Goal: Task Accomplishment & Management: Use online tool/utility

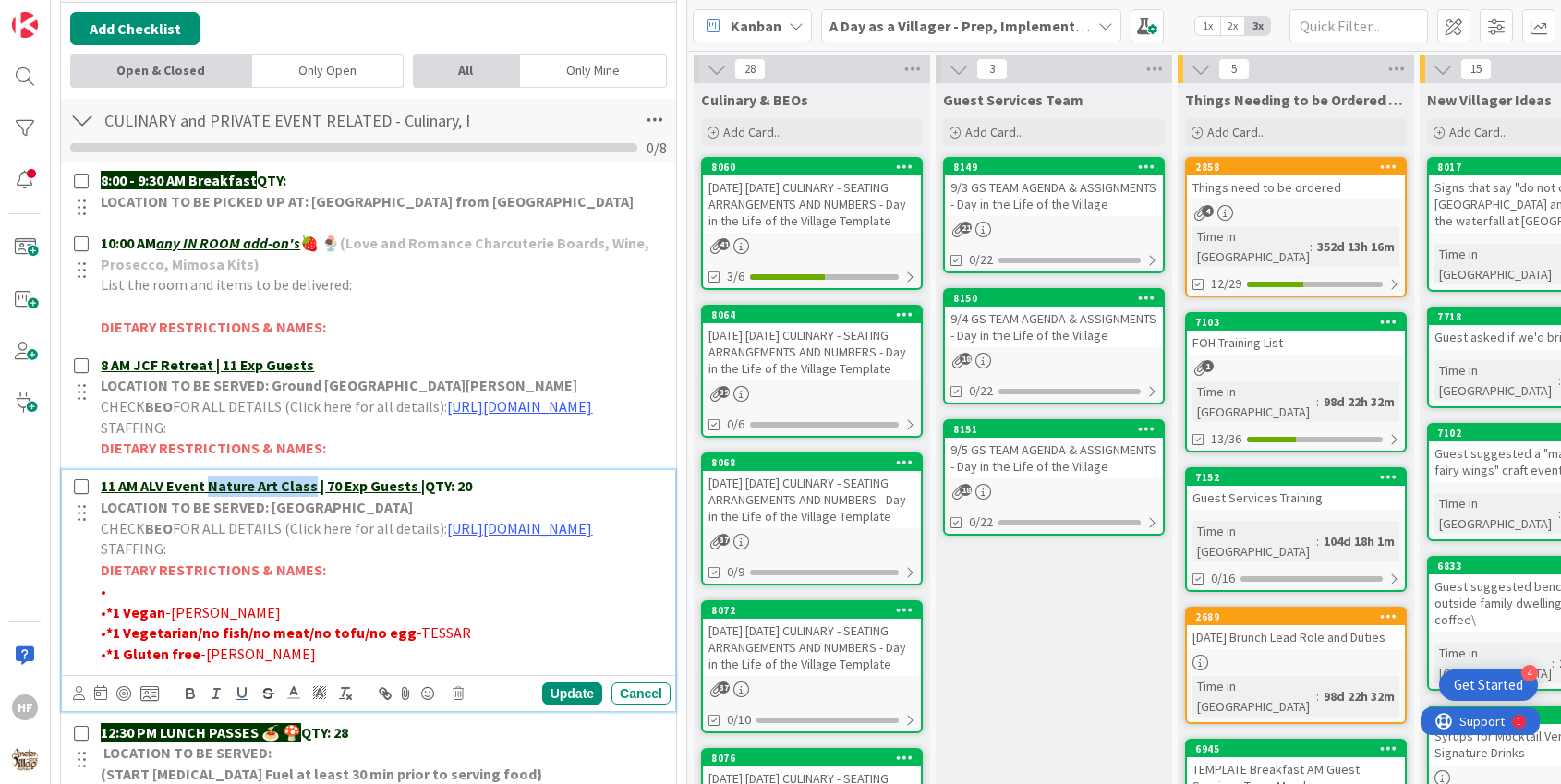
scroll to position [522, 0]
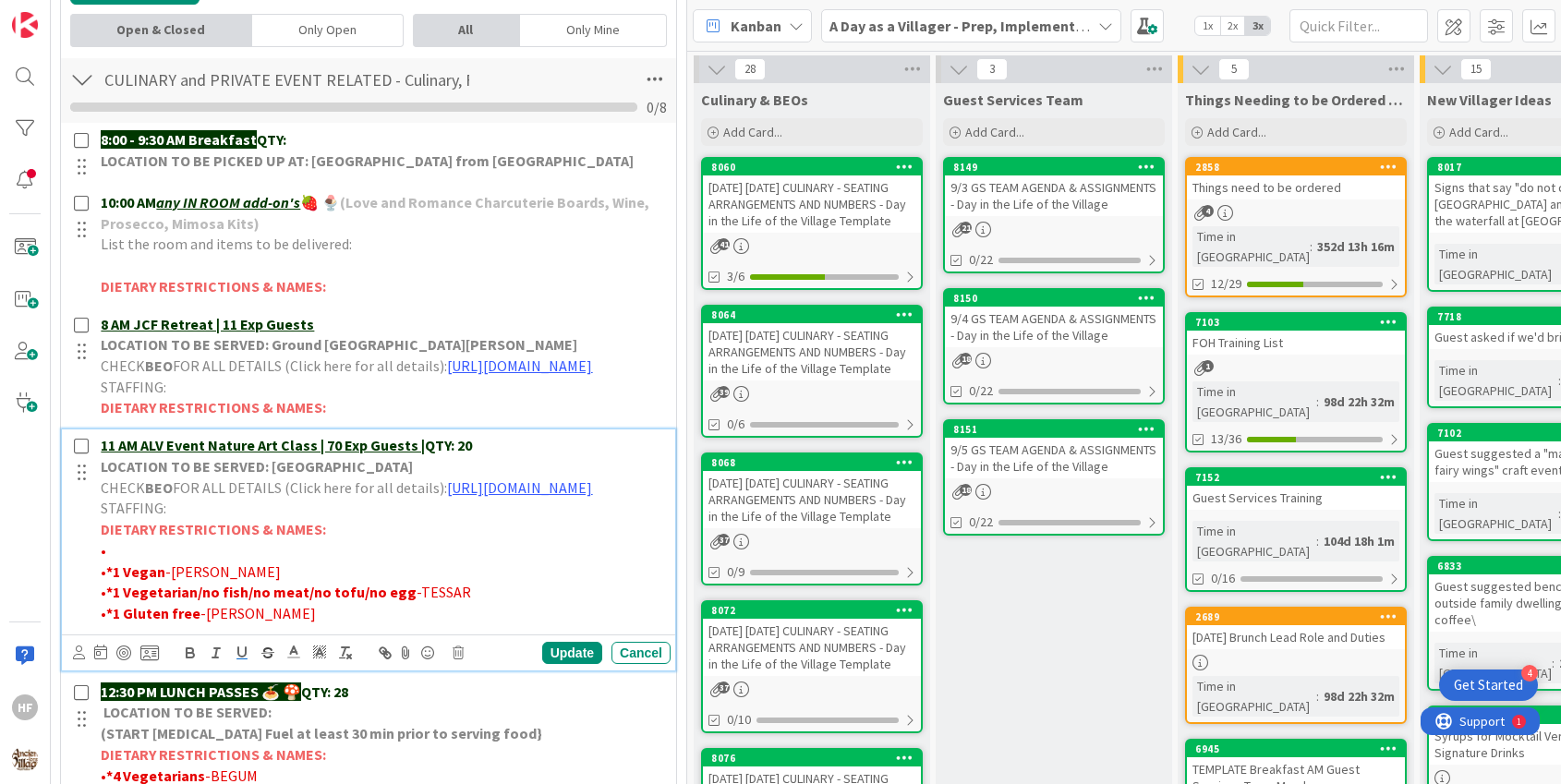
click at [512, 456] on p "11 AM ALV Event Nature Art Class | 70 Exp Guests | QTY: 20" at bounding box center [382, 446] width 562 height 21
click at [582, 664] on div "Update" at bounding box center [572, 653] width 60 height 22
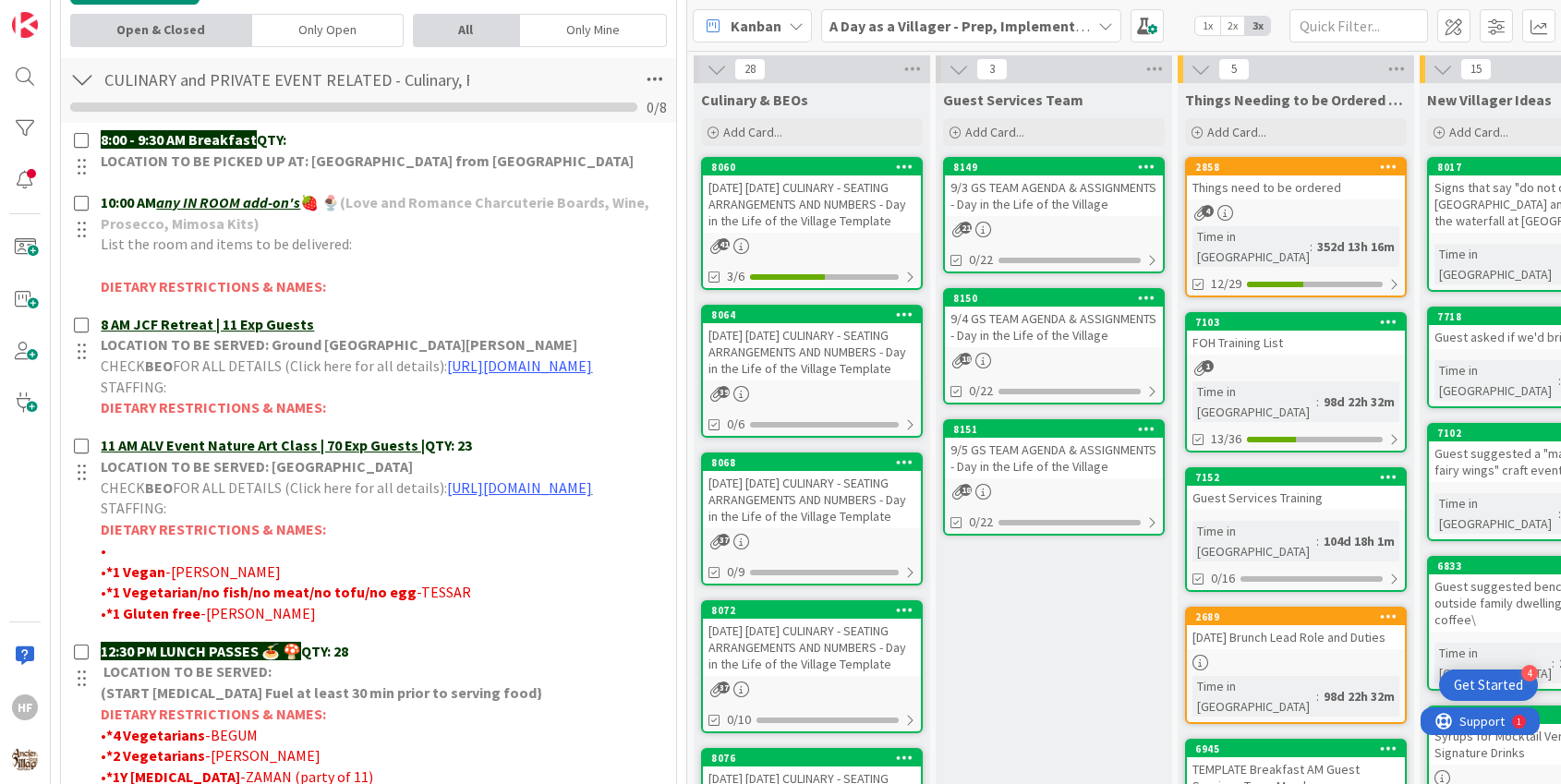
scroll to position [0, 0]
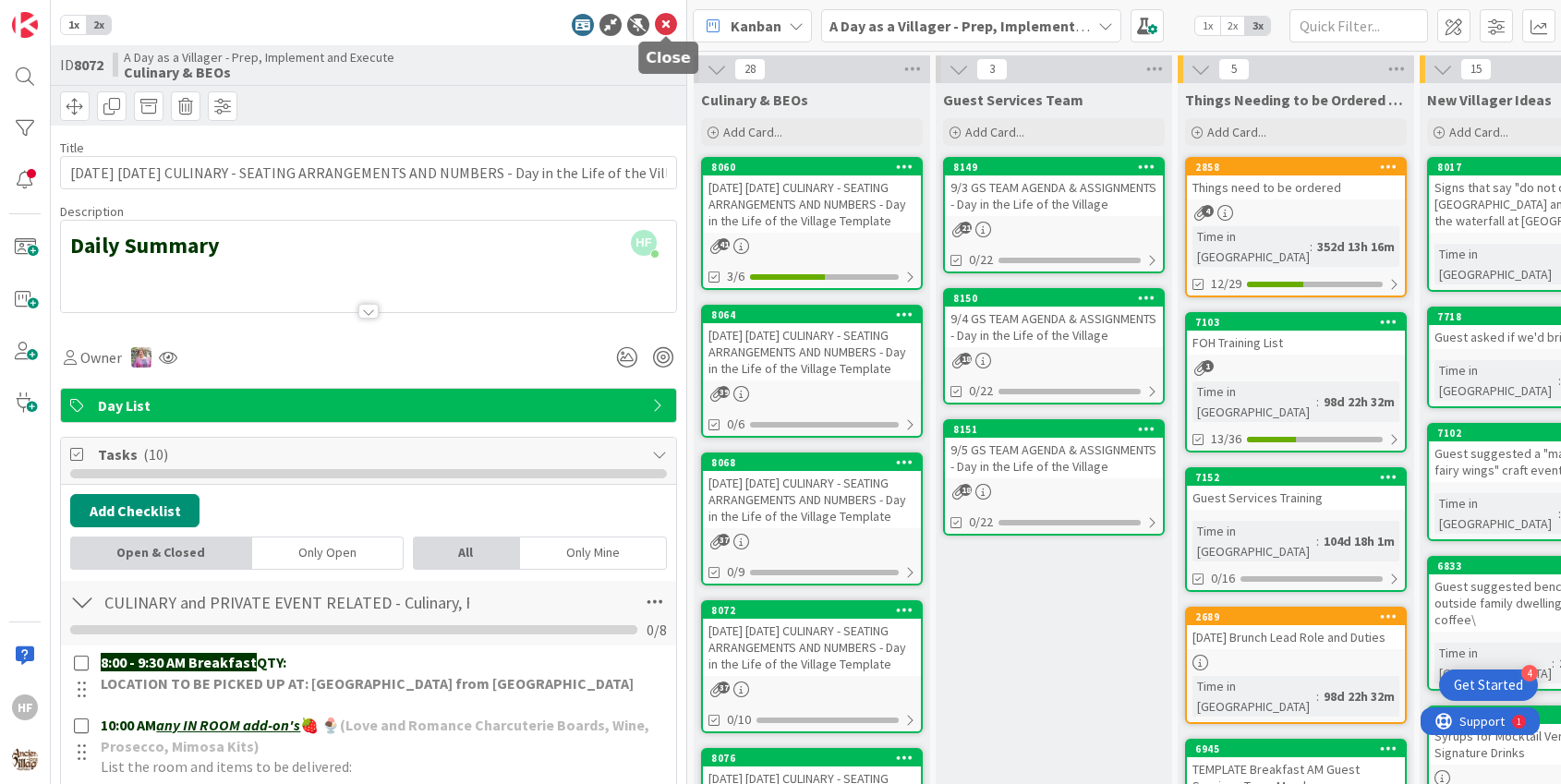
click at [662, 32] on icon at bounding box center [666, 25] width 22 height 22
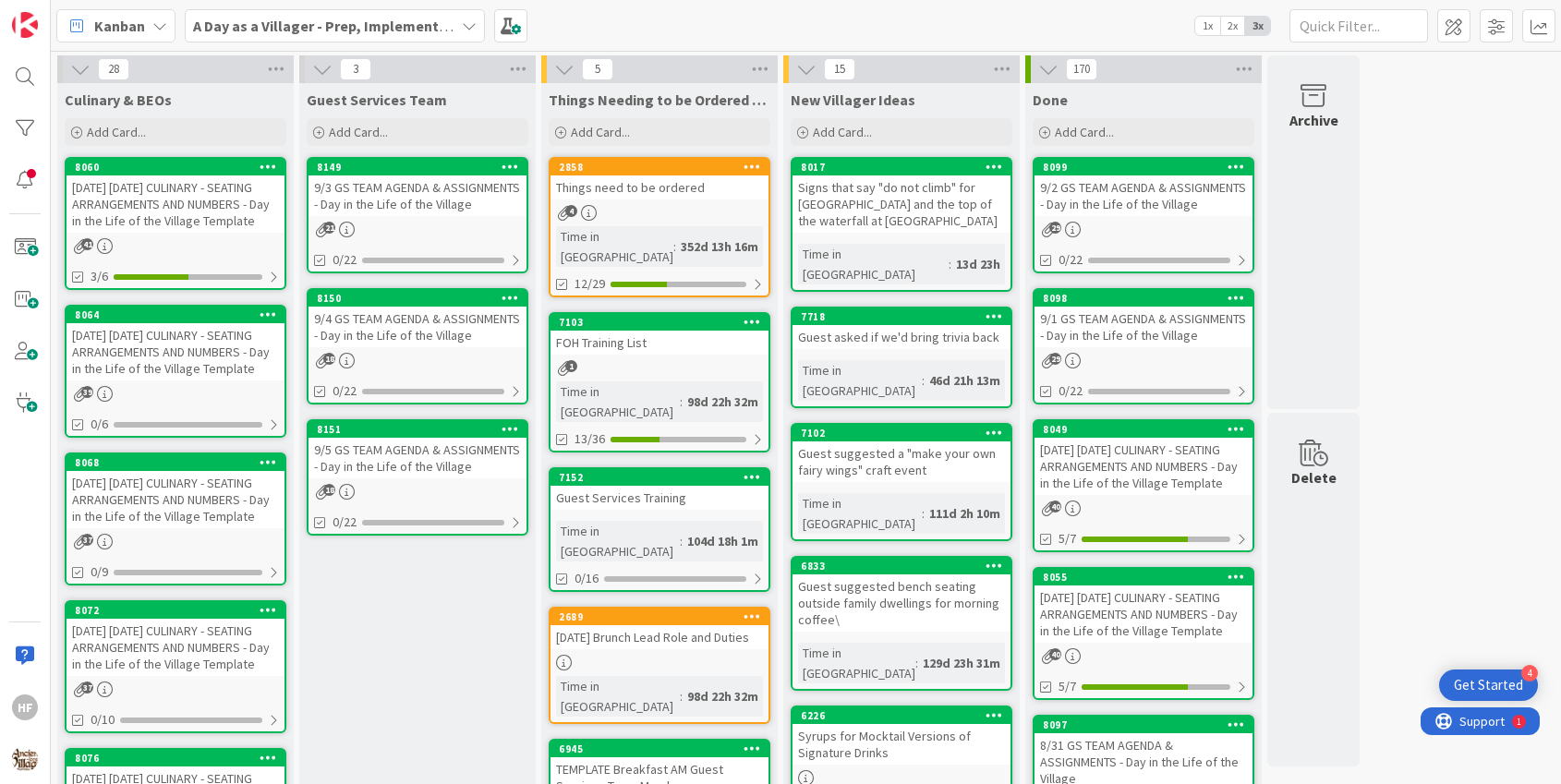
click at [249, 379] on div "[DATE] [DATE] CULINARY - SEATING ARRANGEMENTS AND NUMBERS - Day in the Life of …" at bounding box center [176, 352] width 218 height 57
